Goal: Information Seeking & Learning: Learn about a topic

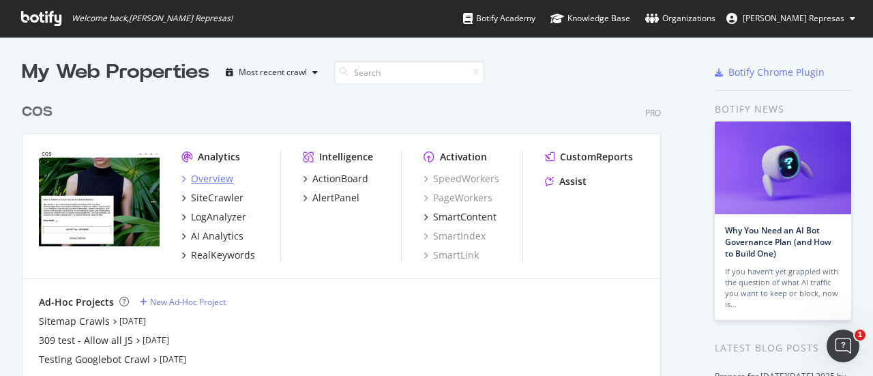
scroll to position [366, 852]
click at [226, 179] on div "Overview" at bounding box center [212, 179] width 42 height 14
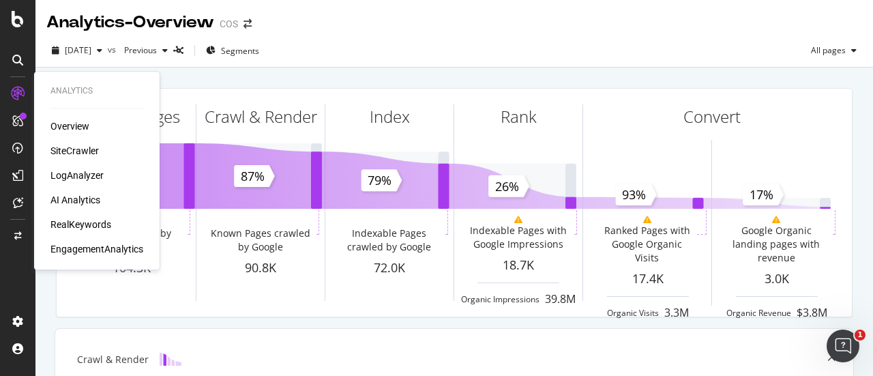
click at [78, 172] on div "LogAnalyzer" at bounding box center [76, 176] width 53 height 14
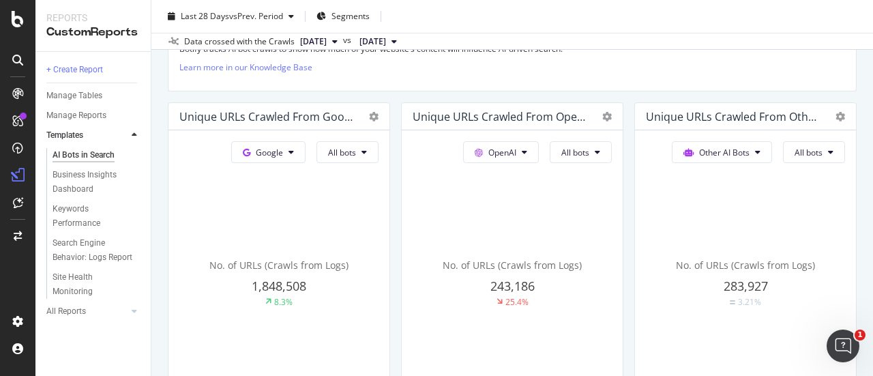
scroll to position [273, 0]
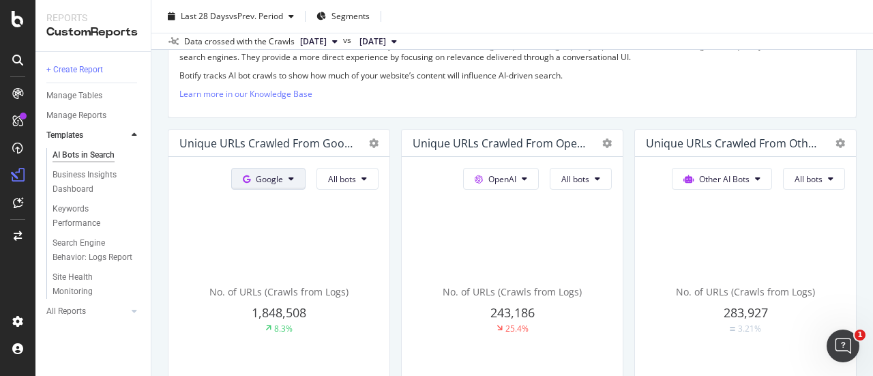
click at [282, 181] on button "Google" at bounding box center [268, 179] width 74 height 22
click at [386, 223] on div "Google All bots No. of URLs (Crawls from Logs) 1,848,508 8.3%" at bounding box center [279, 296] width 221 height 278
click at [322, 176] on button "All bots" at bounding box center [348, 179] width 62 height 22
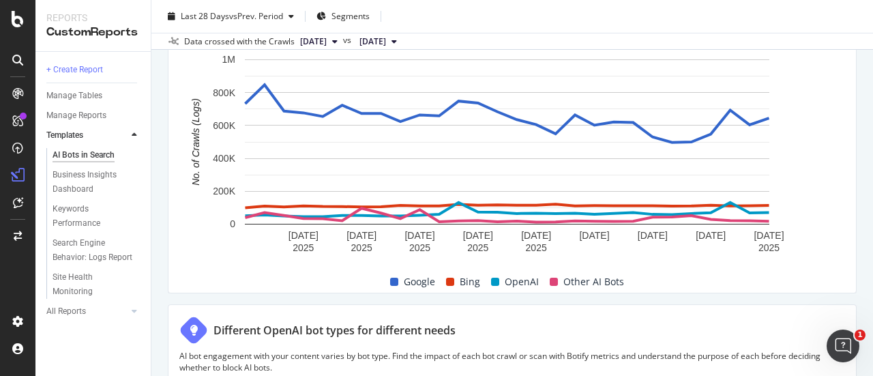
scroll to position [630, 0]
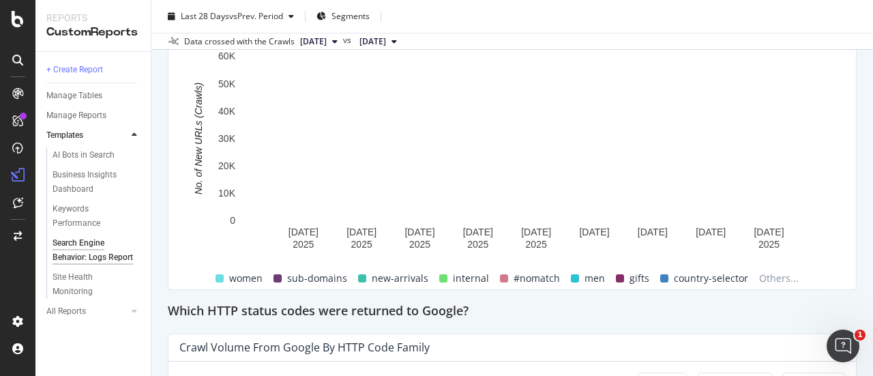
scroll to position [1774, 0]
